Goal: Task Accomplishment & Management: Use online tool/utility

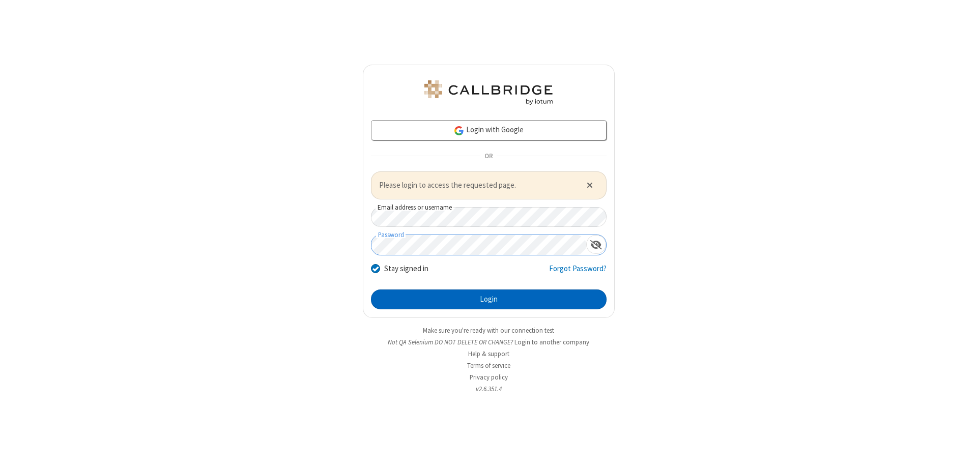
click at [489, 299] on button "Login" at bounding box center [489, 300] width 236 height 20
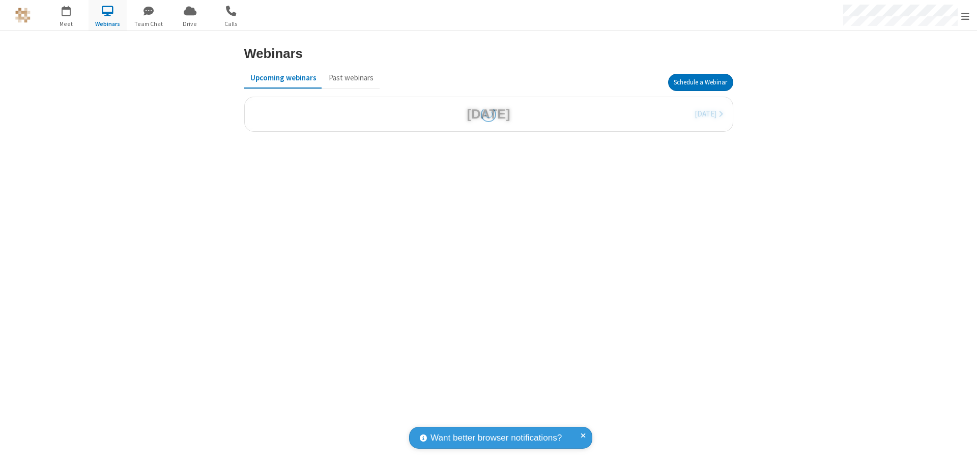
click at [700, 82] on button "Schedule a Webinar" at bounding box center [700, 82] width 65 height 17
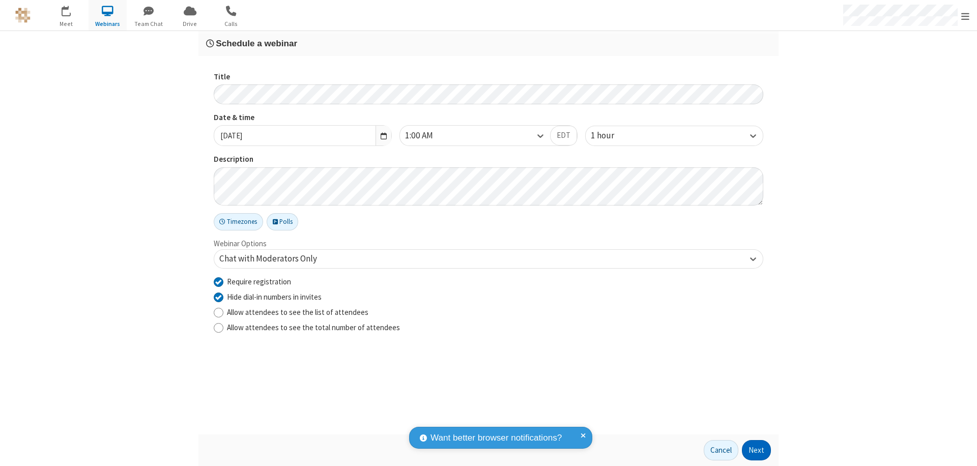
click at [757, 450] on button "Next" at bounding box center [756, 450] width 29 height 20
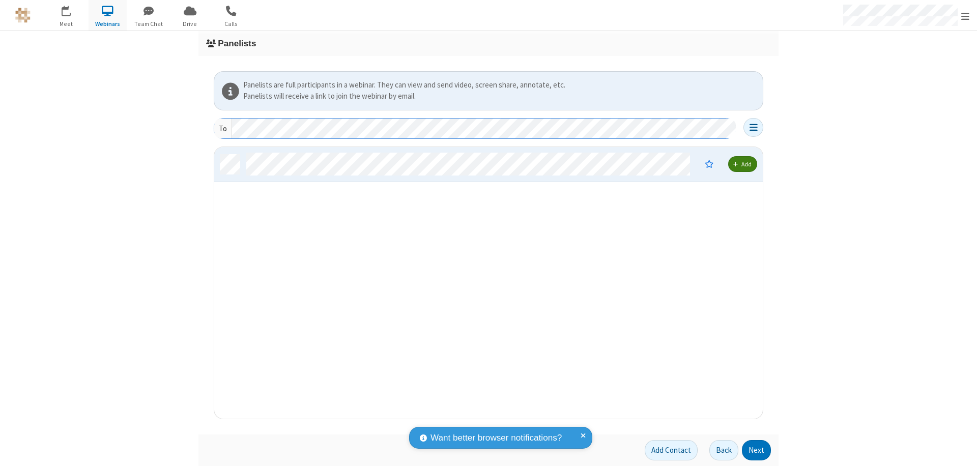
scroll to position [264, 541]
click at [757, 450] on button "Next" at bounding box center [756, 450] width 29 height 20
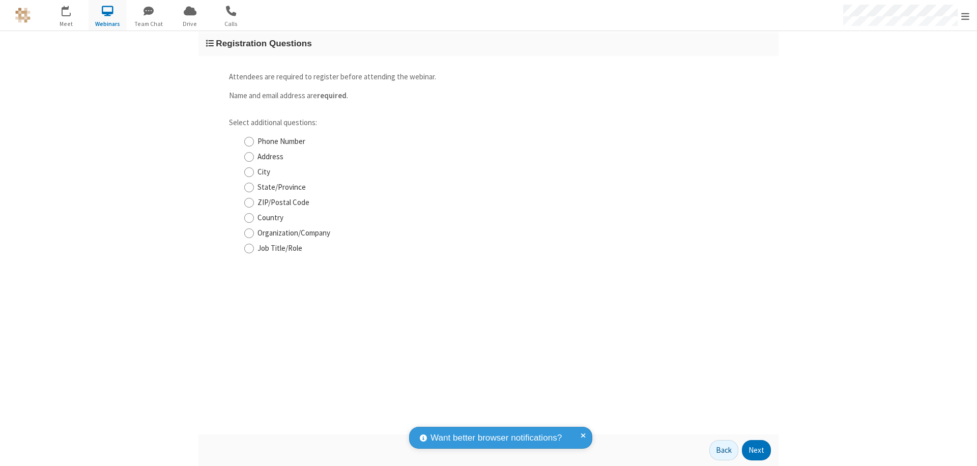
click at [249, 141] on input "Phone Number" at bounding box center [249, 141] width 10 height 11
checkbox input "true"
click at [757, 450] on button "Next" at bounding box center [756, 450] width 29 height 20
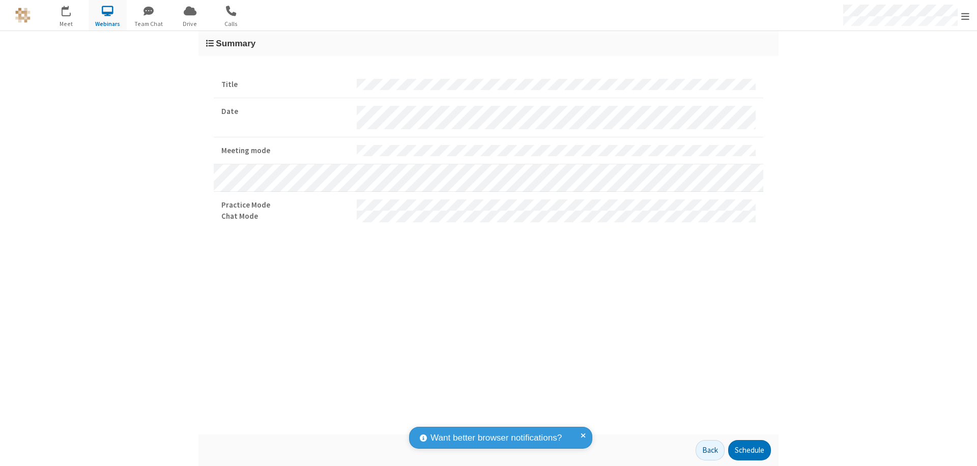
click at [749, 450] on button "Schedule" at bounding box center [749, 450] width 43 height 20
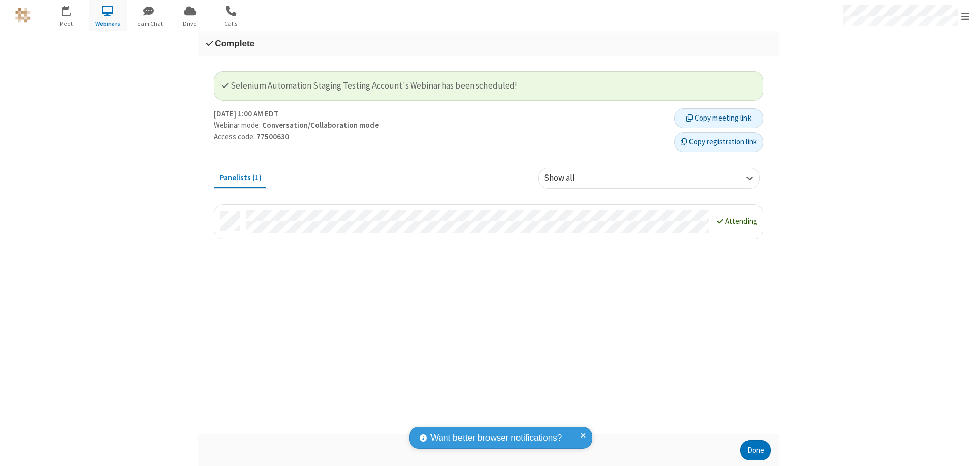
click at [719, 142] on button "Copy registration link" at bounding box center [718, 142] width 89 height 20
click at [756, 450] on button "Done" at bounding box center [755, 450] width 31 height 20
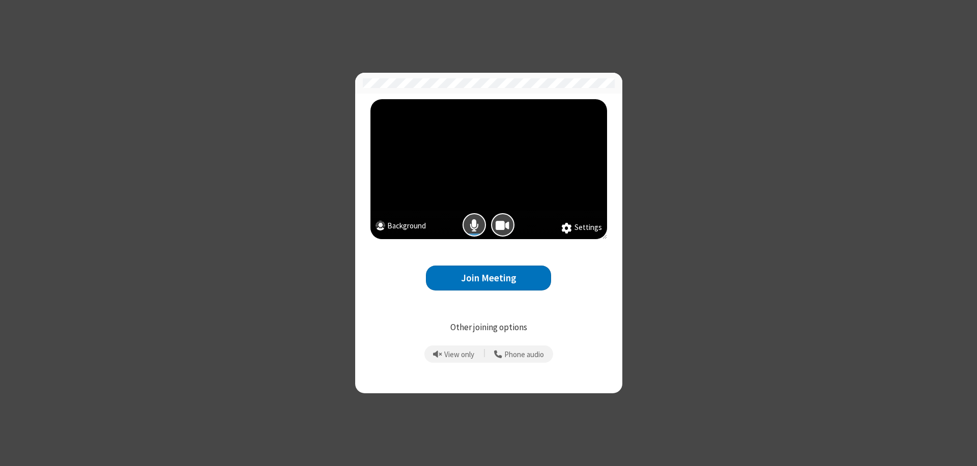
click at [489, 278] on button "Join Meeting" at bounding box center [488, 278] width 125 height 25
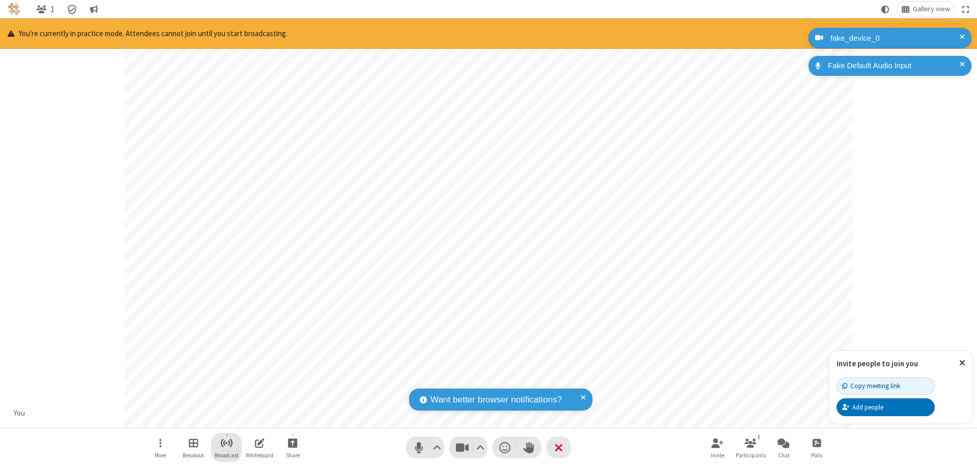
click at [226, 443] on span "Start broadcast" at bounding box center [226, 443] width 13 height 13
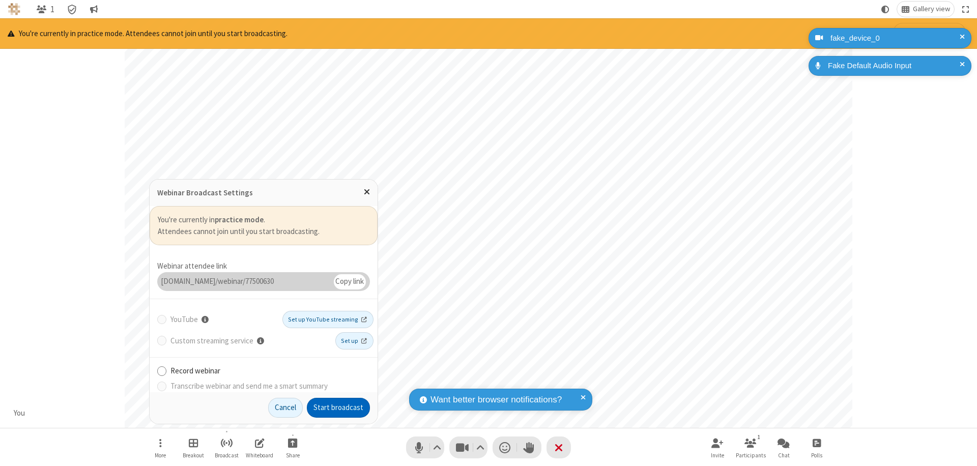
click at [338, 408] on button "Start broadcast" at bounding box center [338, 408] width 63 height 20
